Goal: Transaction & Acquisition: Purchase product/service

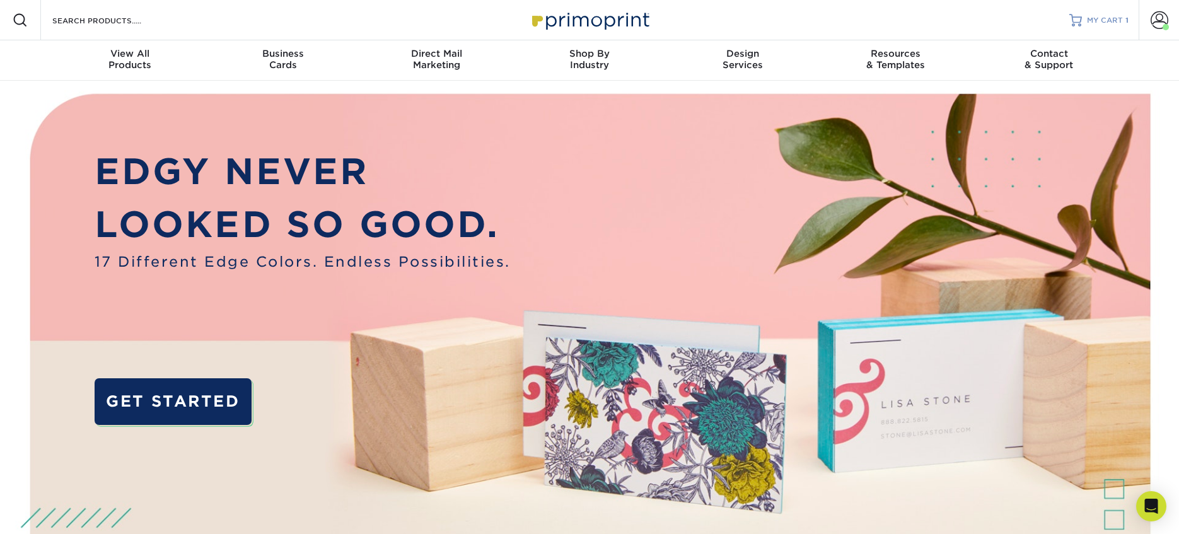
click at [1106, 19] on span "MY CART" at bounding box center [1105, 20] width 36 height 11
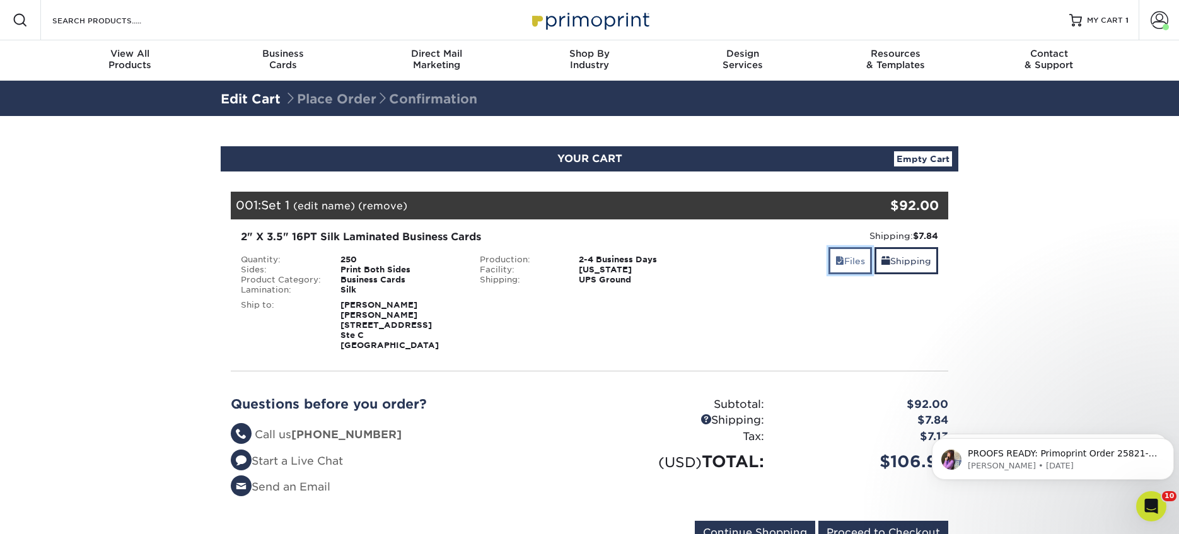
click at [845, 264] on link "Files" at bounding box center [851, 260] width 44 height 27
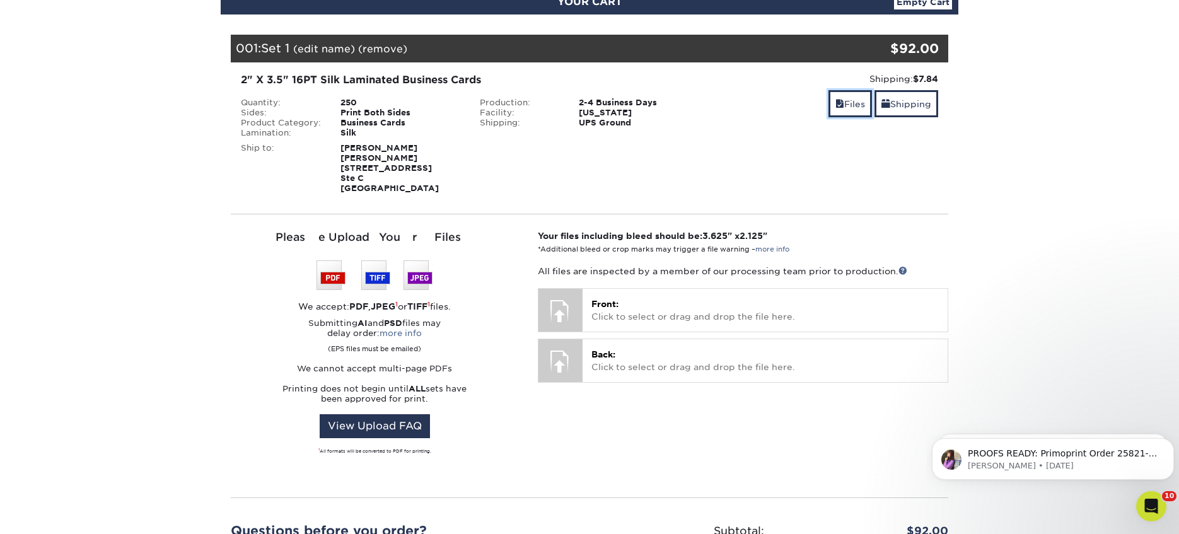
scroll to position [202, 0]
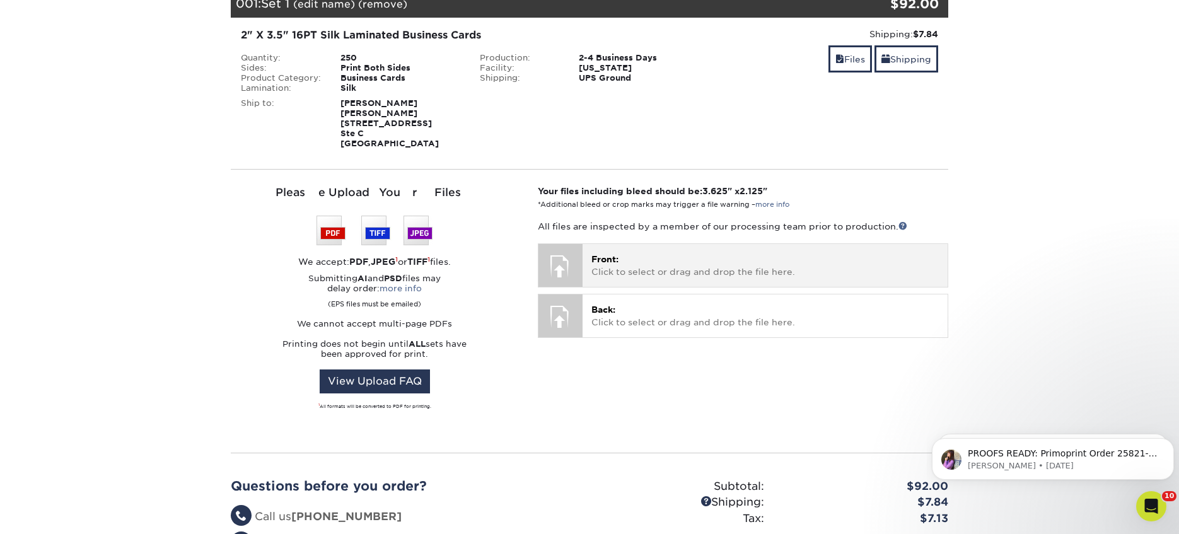
click at [554, 272] on div at bounding box center [561, 266] width 44 height 44
click at [617, 260] on span "Front:" at bounding box center [605, 259] width 27 height 10
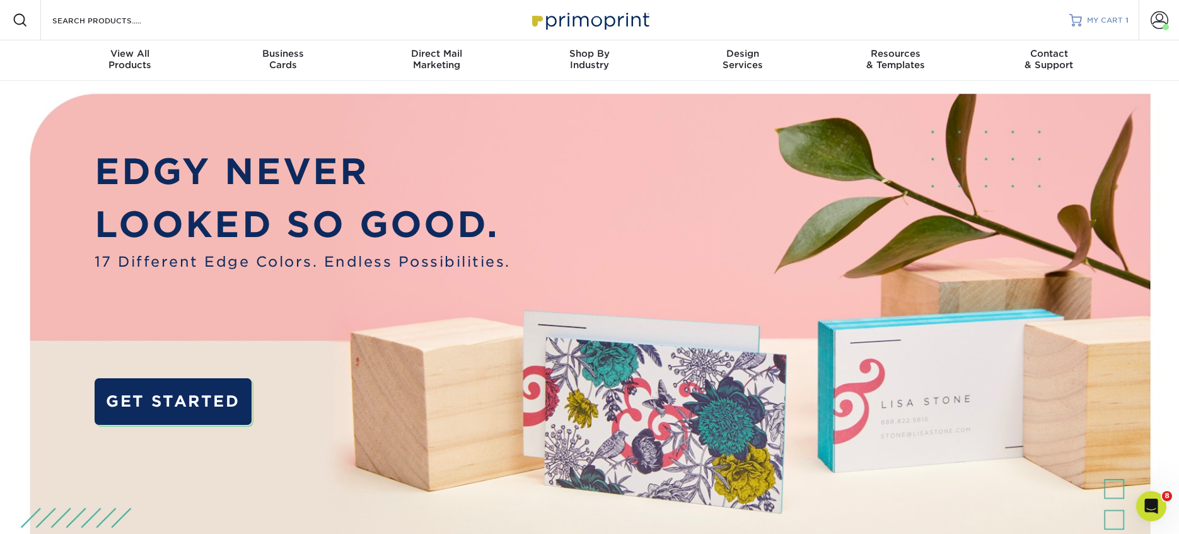
click at [1107, 25] on span "MY CART" at bounding box center [1105, 20] width 36 height 11
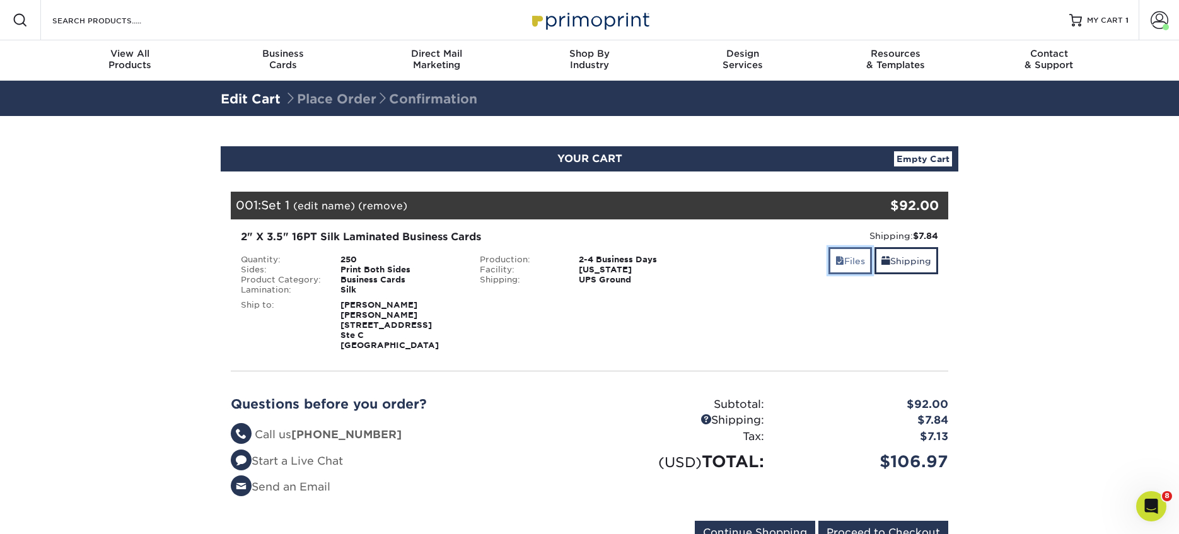
click at [849, 269] on link "Files" at bounding box center [851, 260] width 44 height 27
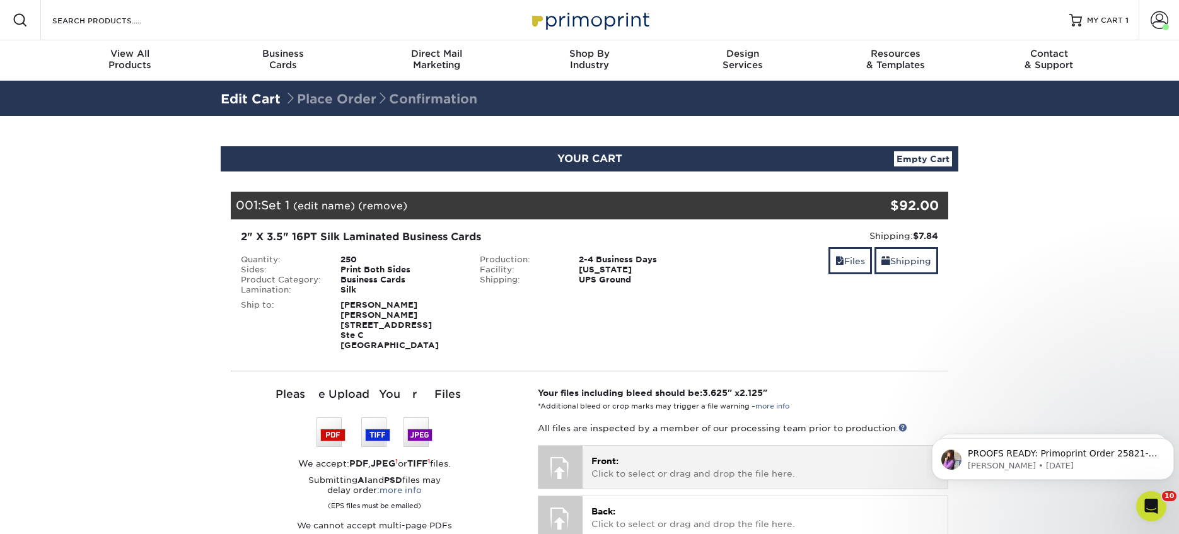
click at [631, 453] on div "Front: Click to select or drag and drop the file here. Choose file" at bounding box center [765, 467] width 365 height 42
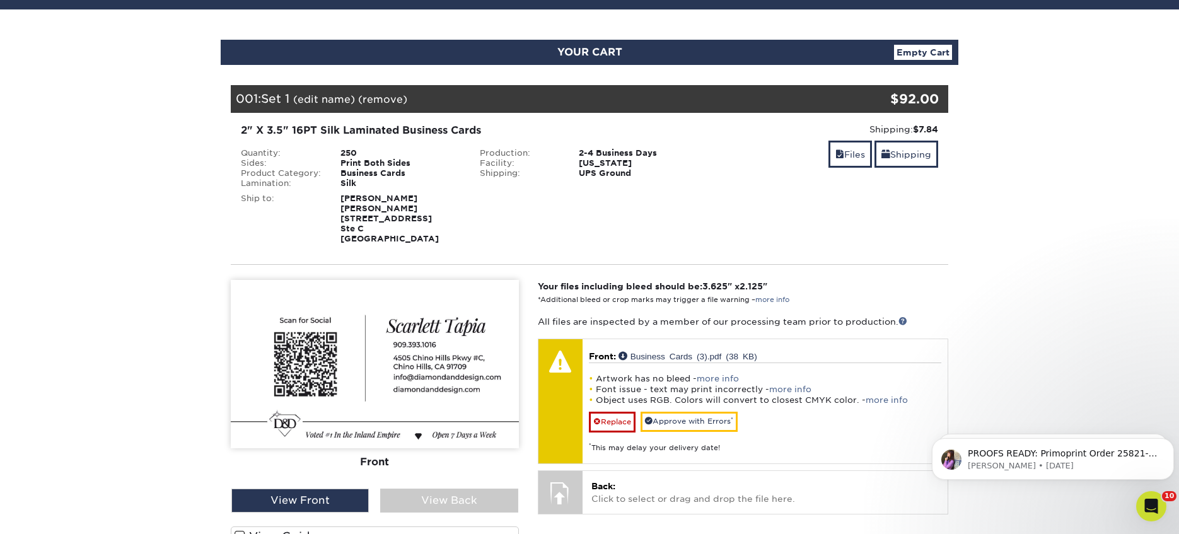
scroll to position [151, 0]
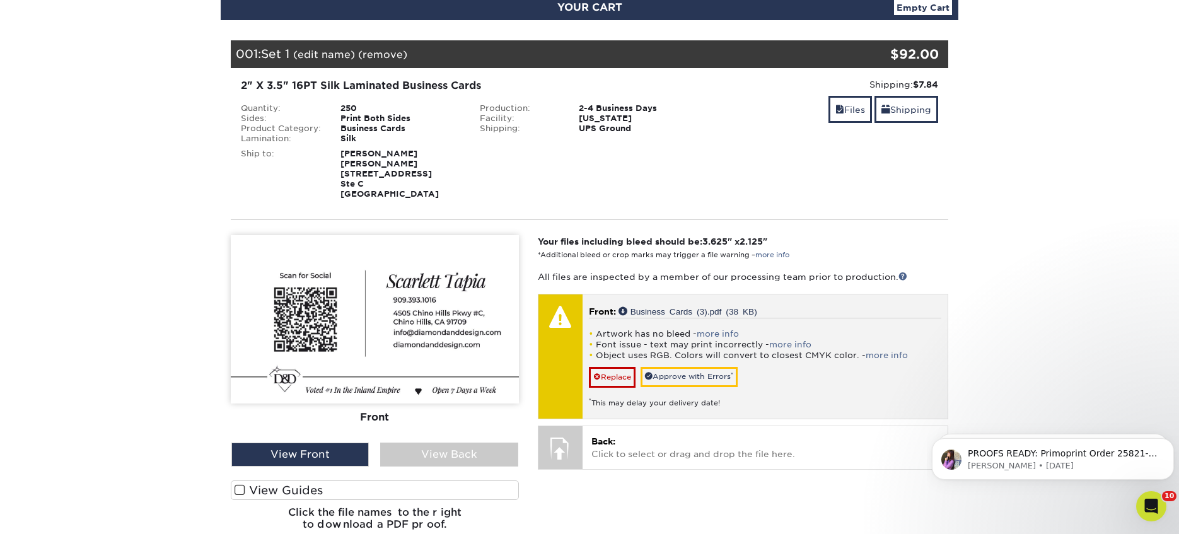
click at [565, 349] on div at bounding box center [561, 357] width 44 height 124
click at [704, 342] on li "Font issue - text may print incorrectly - more info" at bounding box center [765, 344] width 353 height 11
click at [621, 378] on link "Replace" at bounding box center [612, 377] width 47 height 20
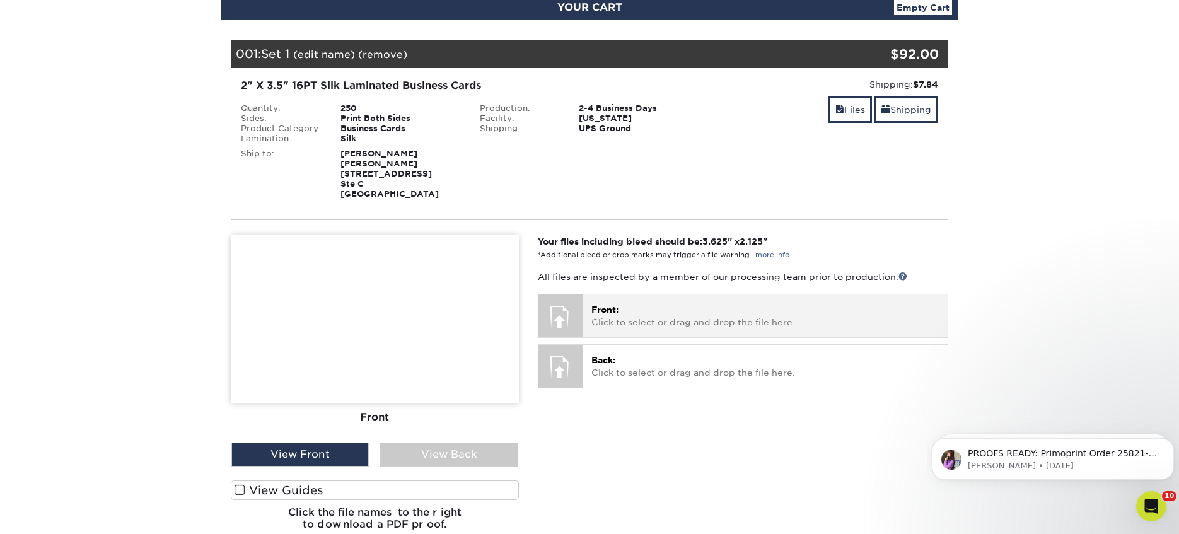
click at [617, 319] on p "Front: Click to select or drag and drop the file here." at bounding box center [765, 316] width 347 height 26
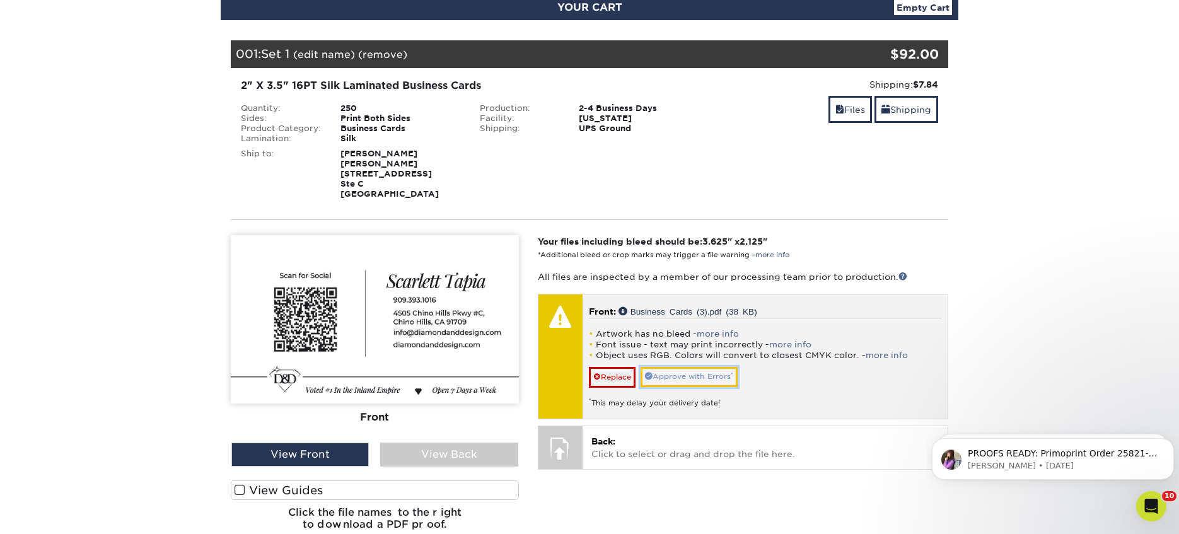
click at [686, 372] on link "Approve with Errors *" at bounding box center [689, 377] width 97 height 20
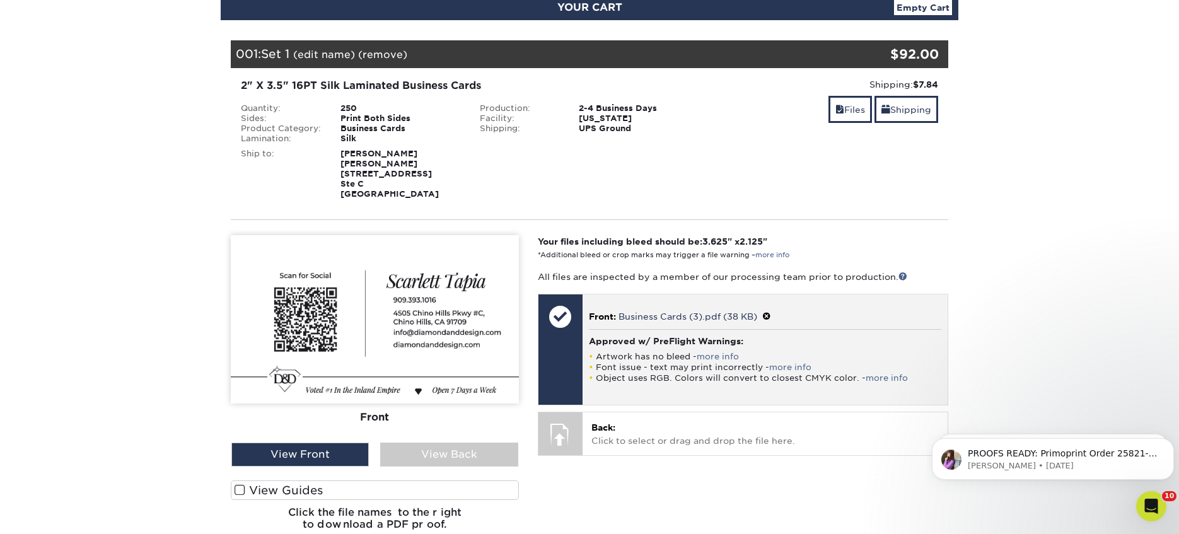
click at [556, 320] on div at bounding box center [561, 317] width 44 height 44
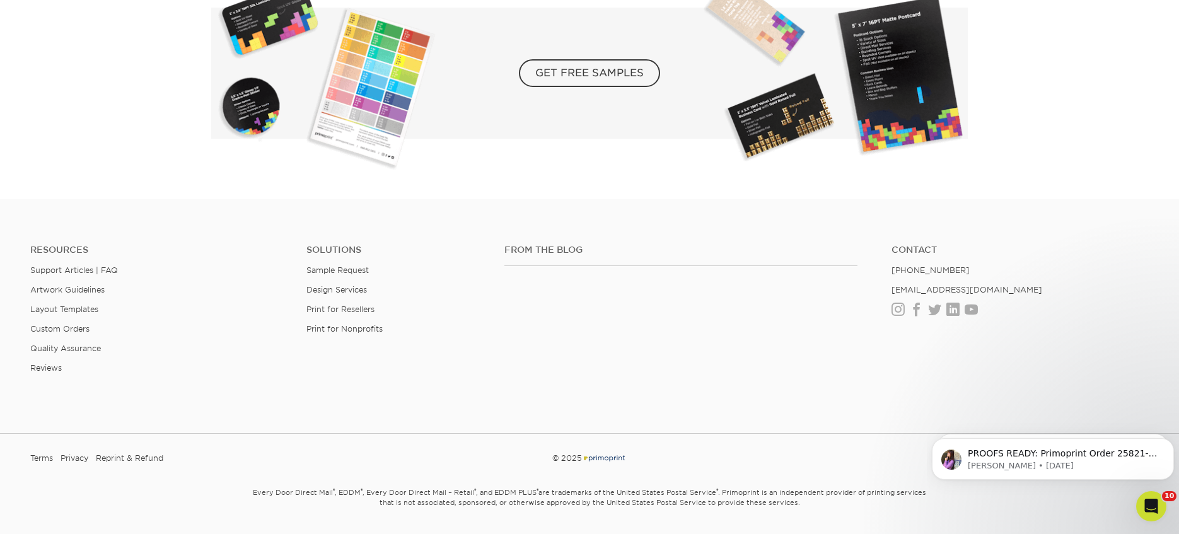
scroll to position [2405, 0]
